Goal: Transaction & Acquisition: Obtain resource

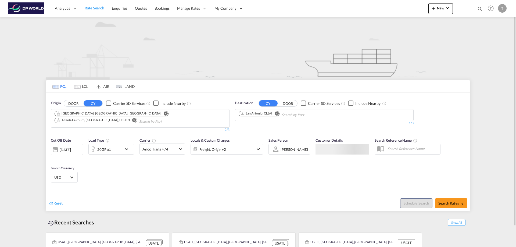
click at [164, 113] on md-icon "Remove" at bounding box center [166, 113] width 4 height 4
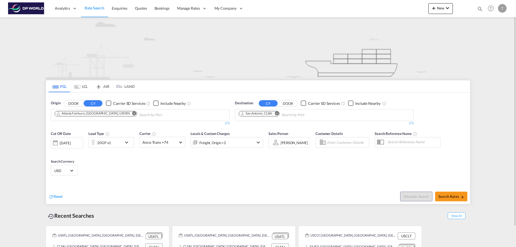
click at [132, 113] on md-icon "Remove" at bounding box center [134, 113] width 4 height 4
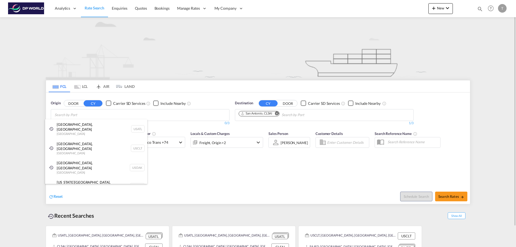
drag, startPoint x: 94, startPoint y: 113, endPoint x: 84, endPoint y: 114, distance: 9.5
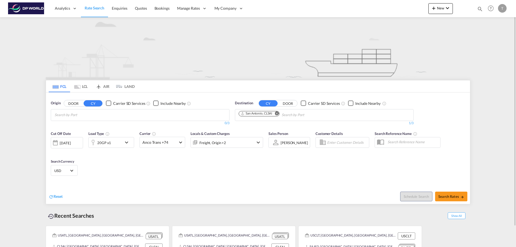
click at [70, 115] on body "Analytics Reports Dashboard Rate Search Enquiries Quotes Bookings" at bounding box center [258, 123] width 516 height 247
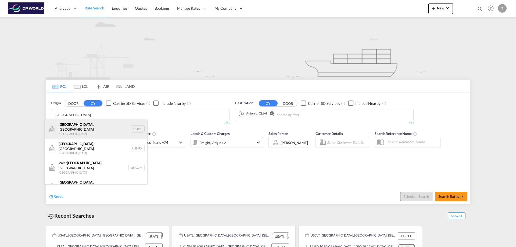
type input "[GEOGRAPHIC_DATA]"
click at [78, 126] on div "[GEOGRAPHIC_DATA] , IN [GEOGRAPHIC_DATA] US8MI" at bounding box center [96, 128] width 102 height 19
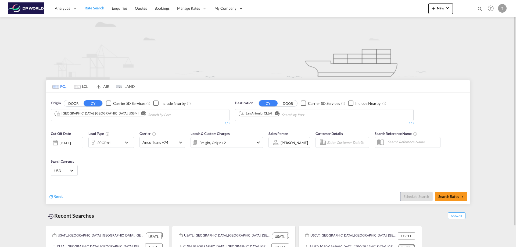
click at [278, 114] on md-icon "Remove" at bounding box center [276, 113] width 4 height 4
click at [247, 114] on body "Analytics Reports Dashboard Rate Search Enquiries Quotes Bookings" at bounding box center [258, 123] width 516 height 247
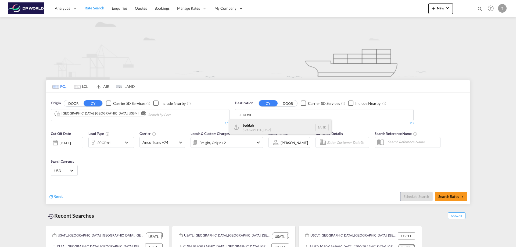
type input "JEDDAH"
click at [254, 123] on div "Jeddah [GEOGRAPHIC_DATA] SAJED" at bounding box center [280, 127] width 102 height 16
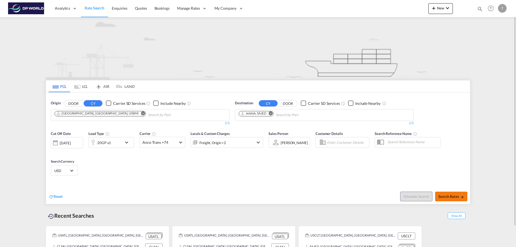
click at [448, 196] on span "Search Rates" at bounding box center [451, 196] width 26 height 4
type input "US8MI to SAJED / [DATE]"
